Goal: Entertainment & Leisure: Consume media (video, audio)

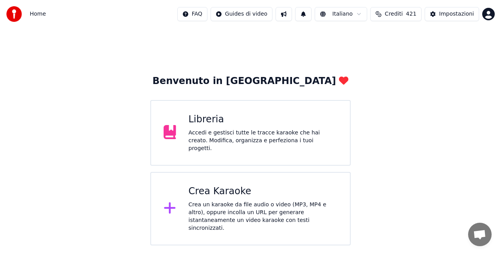
click at [187, 136] on div "Libreria Accedi e gestisci tutte le tracce karaoke che hai creato. Modifica, or…" at bounding box center [250, 133] width 200 height 66
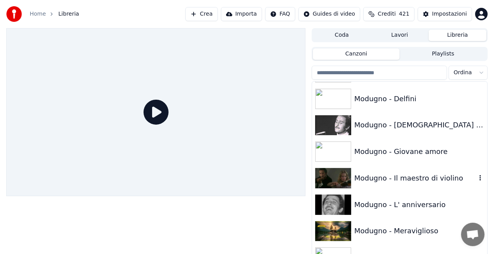
scroll to position [6730, 0]
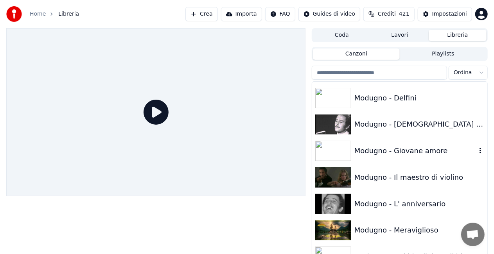
click at [431, 157] on div "Modugno - Giovane amore" at bounding box center [399, 151] width 175 height 27
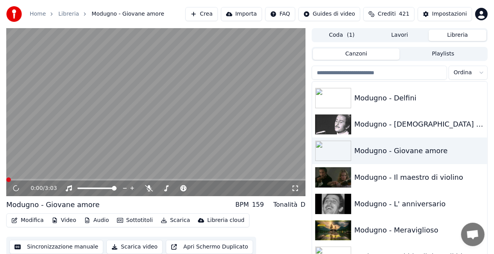
click at [297, 189] on icon at bounding box center [296, 189] width 8 height 6
click at [413, 149] on div "Modugno - Giovane amore" at bounding box center [416, 151] width 122 height 11
click at [294, 187] on icon at bounding box center [296, 189] width 8 height 6
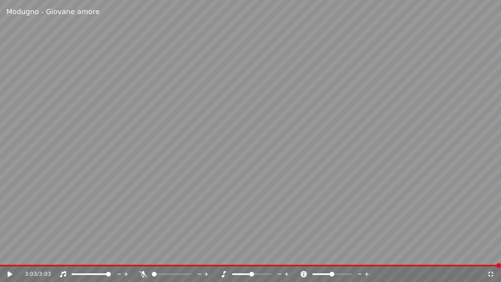
click at [4, 254] on div "3:03 / 3:03" at bounding box center [250, 274] width 495 height 8
click at [8, 254] on icon at bounding box center [9, 273] width 5 height 5
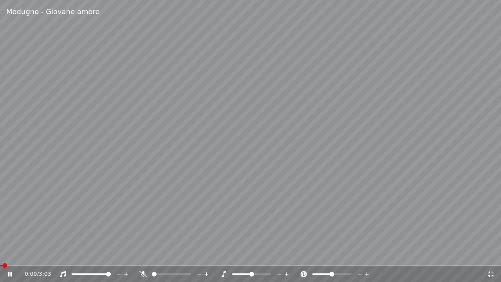
click at [193, 170] on video at bounding box center [250, 141] width 501 height 282
click at [3, 254] on span at bounding box center [1, 266] width 3 height 2
click at [140, 254] on icon at bounding box center [143, 274] width 8 height 6
click at [144, 254] on icon at bounding box center [143, 274] width 4 height 6
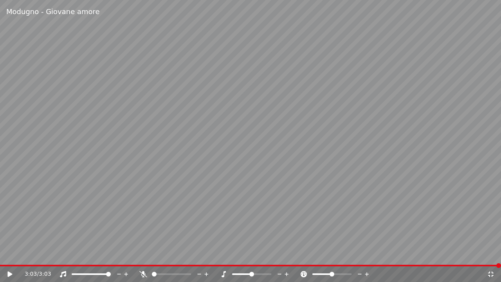
click at [2, 254] on video at bounding box center [250, 141] width 501 height 282
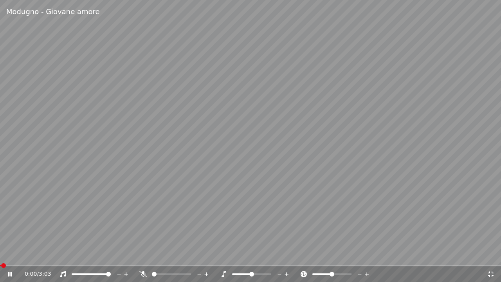
click at [4, 254] on span at bounding box center [3, 265] width 5 height 5
click at [76, 223] on video at bounding box center [250, 141] width 501 height 282
drag, startPoint x: 8, startPoint y: 268, endPoint x: 0, endPoint y: 268, distance: 7.8
click at [0, 254] on div "0:01 / 3:03" at bounding box center [250, 274] width 501 height 16
drag, startPoint x: 7, startPoint y: 268, endPoint x: 0, endPoint y: 265, distance: 7.7
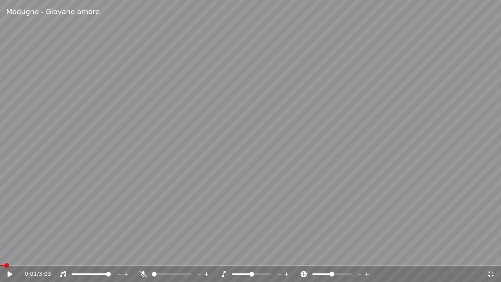
click at [0, 254] on div "0:01 / 3:03" at bounding box center [250, 273] width 501 height 17
click at [0, 254] on span at bounding box center [2, 265] width 5 height 5
click at [11, 254] on icon at bounding box center [15, 274] width 18 height 6
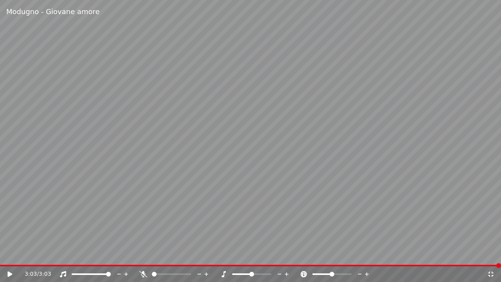
click at [2, 254] on div "3:03 / 3:03" at bounding box center [250, 274] width 501 height 16
click at [3, 254] on span at bounding box center [250, 266] width 501 height 2
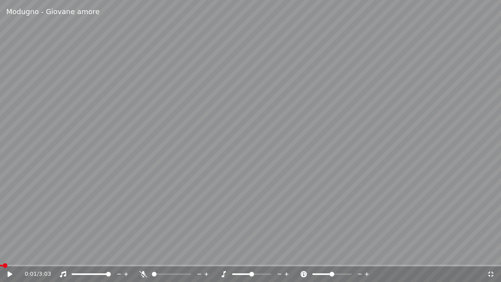
click at [0, 254] on video at bounding box center [250, 141] width 501 height 282
click at [9, 254] on icon at bounding box center [9, 273] width 5 height 5
click at [139, 254] on div "0:11 / 3:03" at bounding box center [256, 274] width 462 height 8
click at [143, 254] on icon at bounding box center [143, 274] width 8 height 6
click at [142, 254] on icon at bounding box center [143, 274] width 8 height 6
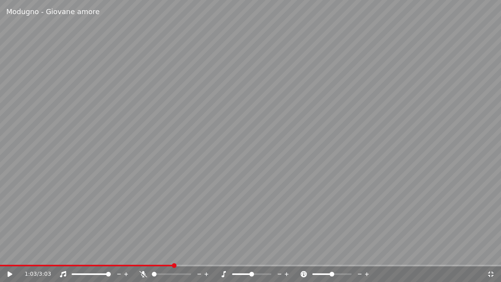
click at [142, 254] on icon at bounding box center [143, 274] width 8 height 6
click at [150, 230] on video at bounding box center [250, 141] width 501 height 282
click at [142, 254] on icon at bounding box center [143, 274] width 8 height 6
drag, startPoint x: 138, startPoint y: 272, endPoint x: 142, endPoint y: 272, distance: 4.3
click at [142, 254] on div "1:09 / 3:03" at bounding box center [256, 274] width 462 height 8
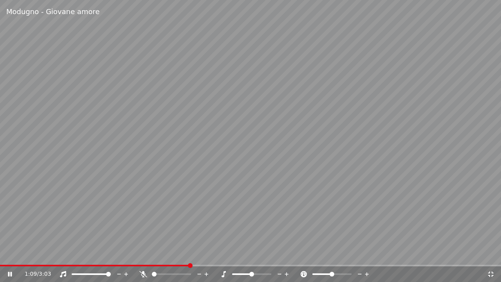
click at [142, 254] on icon at bounding box center [143, 274] width 8 height 6
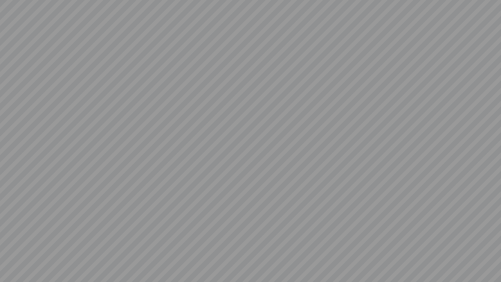
click at [142, 254] on video at bounding box center [250, 141] width 501 height 282
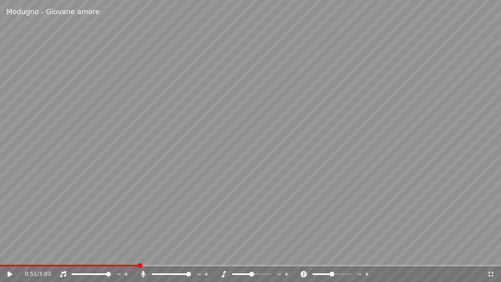
click at [138, 254] on span at bounding box center [69, 266] width 139 height 2
click at [138, 254] on div "0:51 / 3:03" at bounding box center [256, 274] width 462 height 8
drag, startPoint x: 144, startPoint y: 268, endPoint x: 141, endPoint y: 270, distance: 4.0
click at [142, 254] on div "0:51 / 3:03" at bounding box center [250, 274] width 501 height 16
click at [141, 254] on icon at bounding box center [143, 274] width 8 height 6
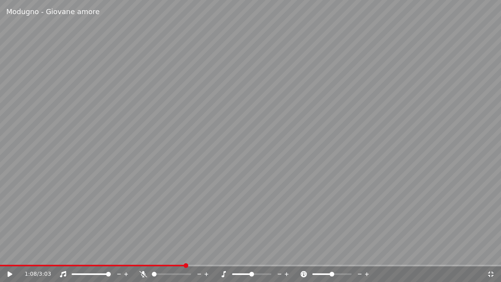
click at [185, 254] on span at bounding box center [93, 266] width 186 height 2
click at [142, 254] on icon at bounding box center [143, 274] width 8 height 6
drag, startPoint x: 489, startPoint y: 126, endPoint x: 351, endPoint y: 91, distance: 142.6
click at [409, 110] on video at bounding box center [250, 141] width 501 height 282
click at [40, 254] on div "1:26 / 3:03" at bounding box center [250, 274] width 501 height 16
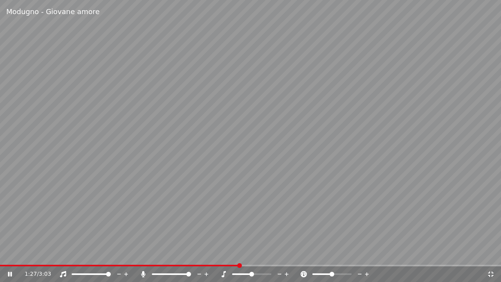
click at [186, 254] on div "Modugno - Giovane amore 1:27 / 3:03" at bounding box center [250, 141] width 501 height 282
click at [186, 254] on span at bounding box center [93, 266] width 186 height 2
click at [172, 229] on video at bounding box center [250, 141] width 501 height 282
click at [169, 231] on video at bounding box center [250, 141] width 501 height 282
click at [488, 254] on icon at bounding box center [491, 274] width 8 height 6
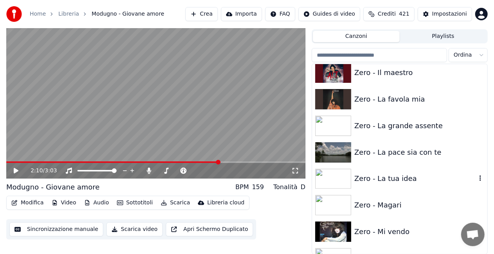
scroll to position [11056, 0]
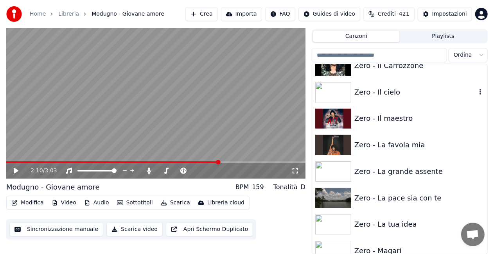
click at [393, 98] on div "Zero - Il cielo" at bounding box center [399, 92] width 175 height 27
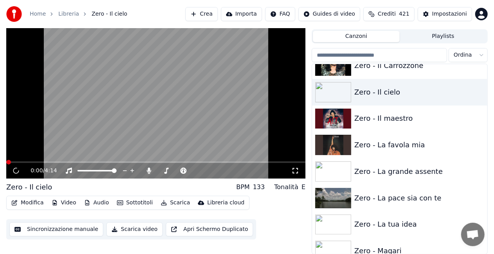
click at [297, 172] on icon at bounding box center [296, 171] width 8 height 6
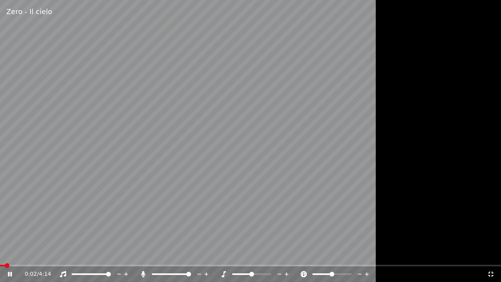
click at [141, 254] on icon at bounding box center [143, 274] width 8 height 6
click at [207, 206] on video at bounding box center [250, 141] width 501 height 282
drag, startPoint x: 9, startPoint y: 272, endPoint x: 7, endPoint y: 265, distance: 6.7
click at [7, 254] on div "0:03 / 4:14" at bounding box center [250, 273] width 501 height 17
drag, startPoint x: 477, startPoint y: 50, endPoint x: 476, endPoint y: 47, distance: 4.0
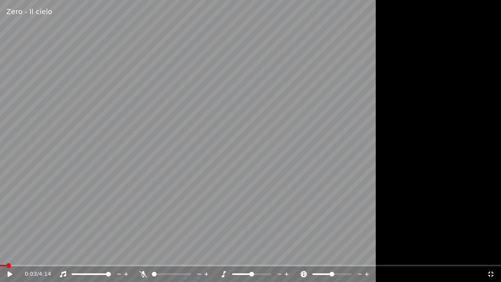
click at [476, 47] on div at bounding box center [250, 141] width 501 height 282
drag, startPoint x: 443, startPoint y: 36, endPoint x: 455, endPoint y: 41, distance: 12.6
click at [447, 38] on div at bounding box center [250, 141] width 501 height 282
click at [352, 204] on video at bounding box center [250, 141] width 501 height 282
click at [145, 254] on icon at bounding box center [143, 274] width 8 height 6
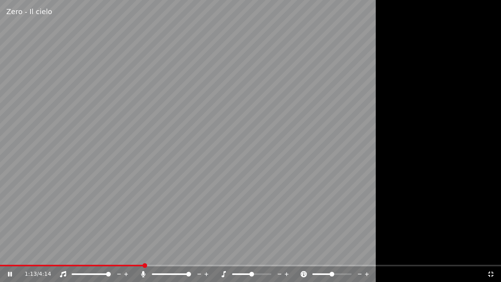
click at [1, 254] on span at bounding box center [72, 266] width 144 height 2
click at [143, 254] on icon at bounding box center [143, 274] width 4 height 6
click at [191, 254] on span at bounding box center [95, 266] width 191 height 2
click at [179, 254] on span at bounding box center [89, 266] width 179 height 2
click at [173, 254] on span at bounding box center [86, 266] width 173 height 2
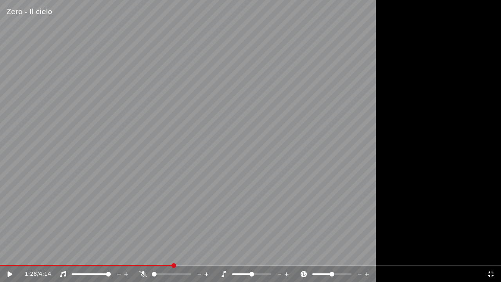
click at [157, 254] on div "Zero - Il cielo 1:28 / 4:14" at bounding box center [250, 141] width 501 height 282
click at [155, 254] on span at bounding box center [77, 266] width 155 height 2
click at [153, 254] on span at bounding box center [78, 266] width 156 height 2
click at [159, 254] on span at bounding box center [79, 266] width 159 height 2
click at [246, 231] on video at bounding box center [250, 141] width 501 height 282
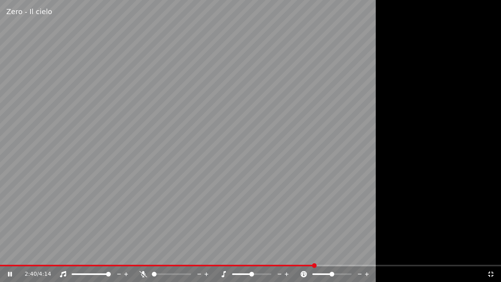
click at [246, 175] on video at bounding box center [250, 141] width 501 height 282
click at [492, 254] on icon at bounding box center [491, 274] width 8 height 6
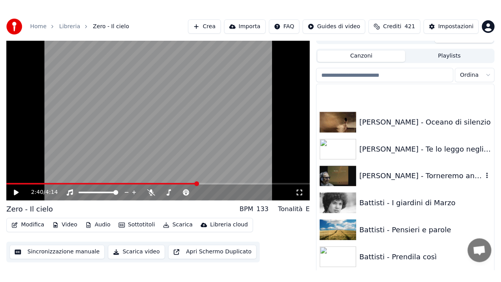
scroll to position [768, 0]
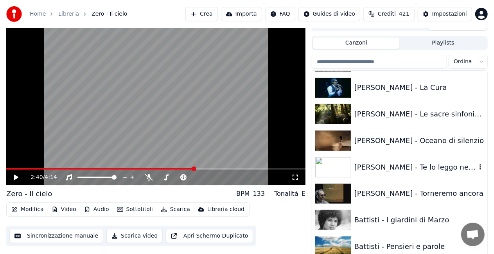
drag, startPoint x: 405, startPoint y: 167, endPoint x: 356, endPoint y: 149, distance: 52.5
click at [406, 166] on div "[PERSON_NAME] - Te lo leggo negli occhi" at bounding box center [416, 167] width 122 height 11
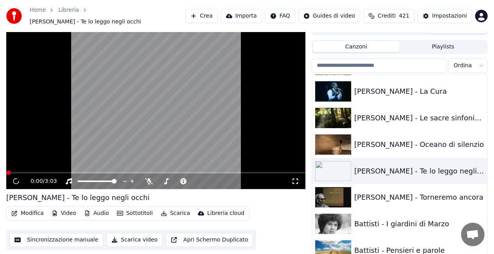
click at [298, 178] on icon at bounding box center [296, 181] width 8 height 6
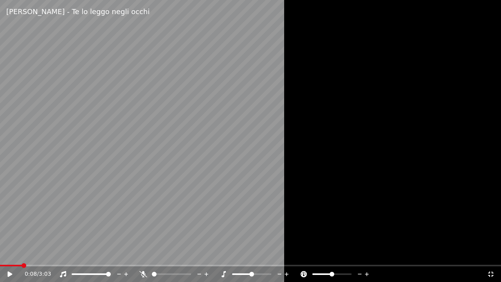
click at [21, 254] on span at bounding box center [11, 266] width 22 height 2
click at [0, 254] on span at bounding box center [2, 265] width 5 height 5
click at [8, 254] on icon at bounding box center [15, 274] width 18 height 6
click at [49, 254] on span at bounding box center [24, 266] width 49 height 2
click at [46, 254] on span at bounding box center [48, 265] width 5 height 5
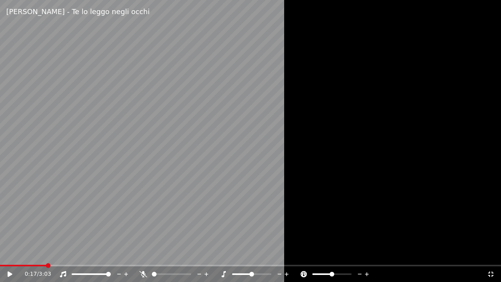
drag, startPoint x: 204, startPoint y: 192, endPoint x: 212, endPoint y: 187, distance: 8.9
click at [212, 187] on video at bounding box center [250, 141] width 501 height 282
click at [101, 84] on video at bounding box center [250, 141] width 501 height 282
click at [1, 254] on span at bounding box center [50, 266] width 101 height 2
click at [6, 254] on icon at bounding box center [15, 274] width 18 height 6
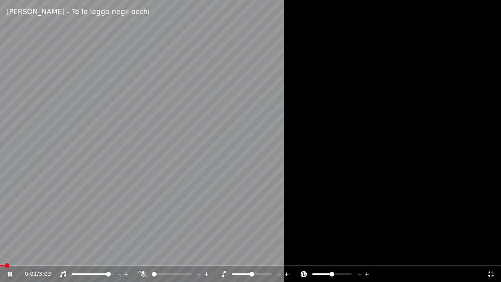
click at [141, 254] on icon at bounding box center [143, 274] width 8 height 6
click at [1, 254] on div "0:35 / 3:03" at bounding box center [250, 274] width 501 height 16
click at [2, 254] on span at bounding box center [1, 266] width 3 height 2
click at [143, 254] on div at bounding box center [174, 274] width 71 height 8
click at [142, 254] on icon at bounding box center [143, 274] width 8 height 6
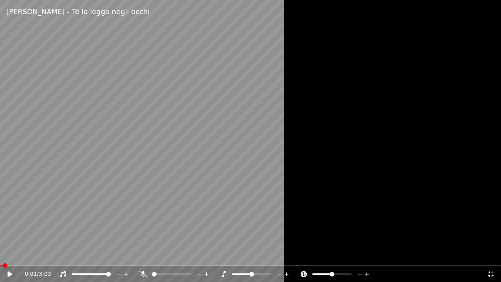
click at [340, 146] on div at bounding box center [250, 141] width 501 height 282
click at [0, 254] on span at bounding box center [0, 266] width 0 height 2
click at [9, 254] on div "0:00 / 3:03" at bounding box center [250, 274] width 501 height 16
click at [10, 254] on icon at bounding box center [9, 273] width 5 height 5
click at [144, 254] on span at bounding box center [72, 266] width 144 height 2
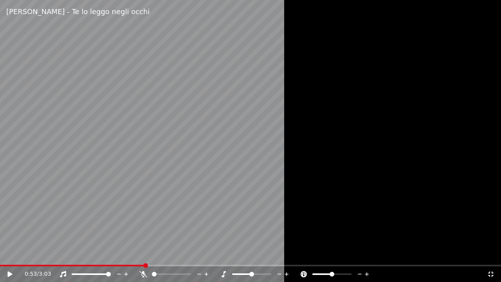
click at [144, 254] on icon at bounding box center [143, 274] width 8 height 6
click at [201, 178] on video at bounding box center [250, 141] width 501 height 282
click at [151, 146] on video at bounding box center [250, 141] width 501 height 282
click at [142, 254] on icon at bounding box center [143, 274] width 4 height 6
click at [466, 116] on div at bounding box center [250, 141] width 501 height 282
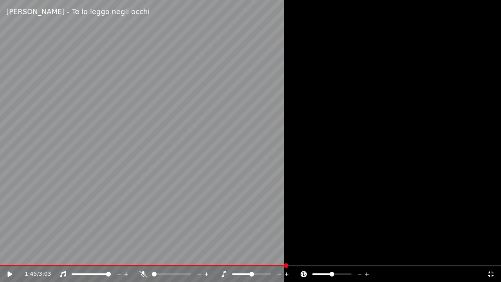
click at [9, 254] on video at bounding box center [250, 141] width 501 height 282
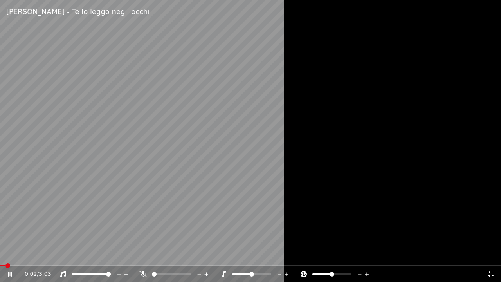
click at [5, 254] on span at bounding box center [2, 266] width 5 height 2
